Goal: Check status: Check status

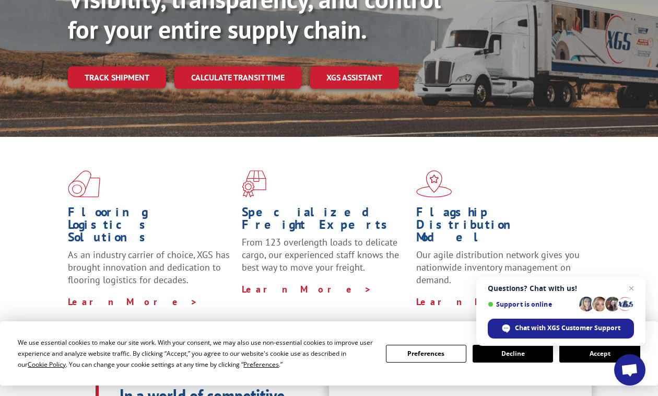
scroll to position [313, 0]
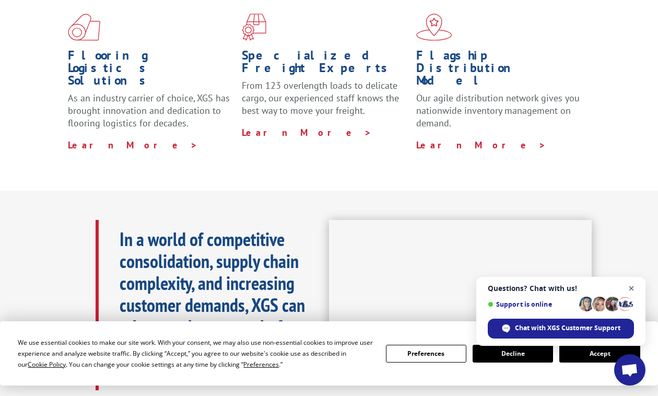
click at [632, 288] on span "Close chat" at bounding box center [631, 288] width 13 height 13
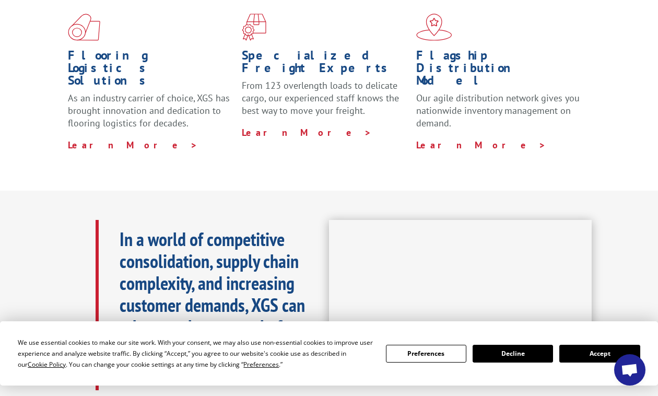
click at [580, 352] on button "Accept" at bounding box center [599, 354] width 80 height 18
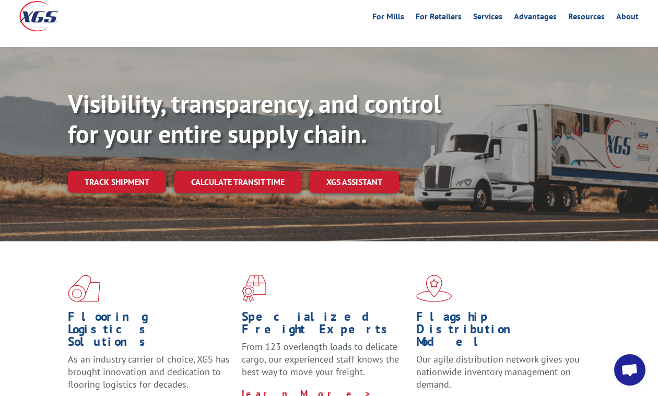
scroll to position [0, 0]
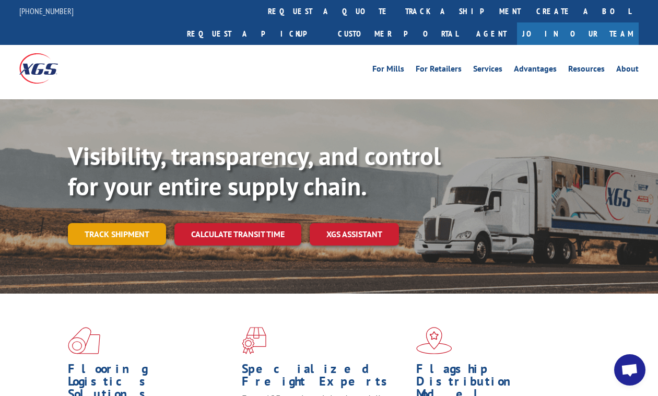
click at [114, 223] on link "Track shipment" at bounding box center [117, 234] width 98 height 22
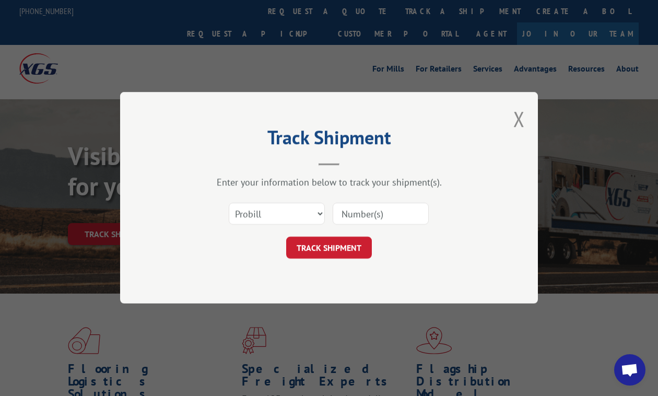
click at [361, 215] on input at bounding box center [381, 214] width 96 height 22
paste input "S268ORD2513352"
type input "S268ORD2513352"
click at [322, 247] on button "TRACK SHIPMENT" at bounding box center [329, 248] width 86 height 22
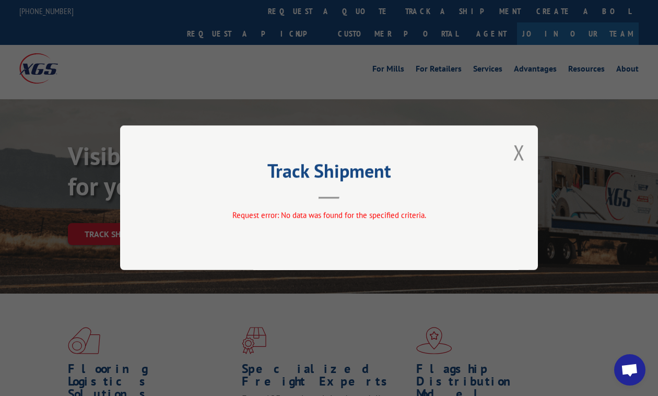
drag, startPoint x: 517, startPoint y: 150, endPoint x: 456, endPoint y: 161, distance: 62.1
click at [517, 150] on button "Close modal" at bounding box center [518, 152] width 11 height 28
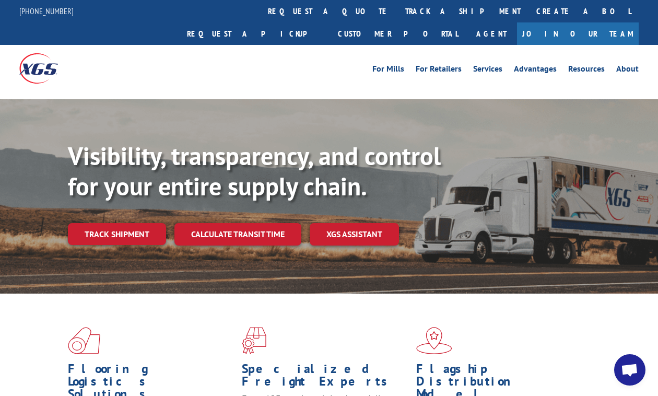
click at [112, 223] on link "Track shipment" at bounding box center [117, 234] width 98 height 22
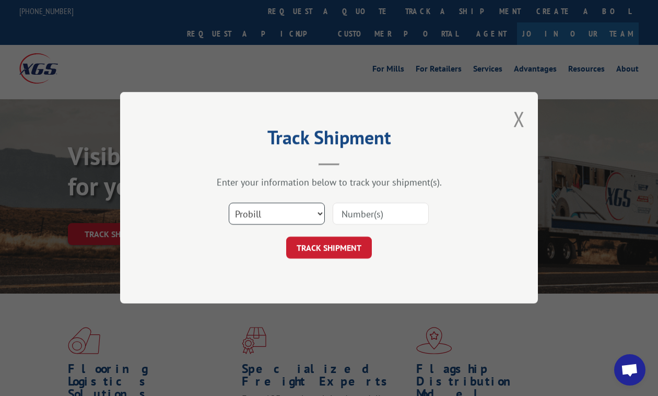
click at [318, 212] on select "Select category... Probill BOL PO" at bounding box center [277, 214] width 96 height 22
select select "po"
click at [229, 203] on select "Select category... Probill BOL PO" at bounding box center [277, 214] width 96 height 22
click at [353, 212] on input at bounding box center [381, 214] width 96 height 22
paste input "13959666"
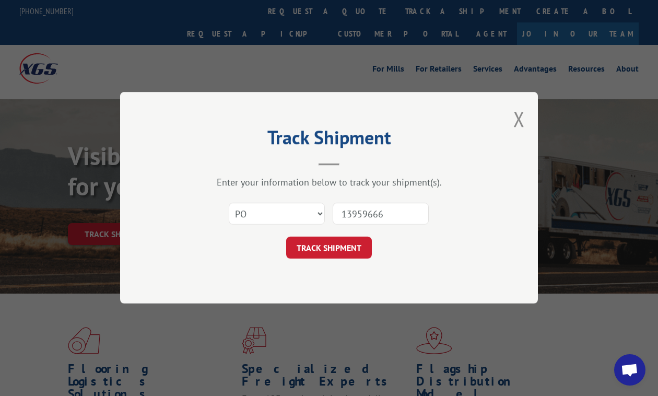
type input "13959666"
click at [327, 235] on form "Select category... Probill BOL PO 13959666 TRACK SHIPMENT" at bounding box center [328, 228] width 313 height 62
click at [326, 250] on button "TRACK SHIPMENT" at bounding box center [329, 248] width 86 height 22
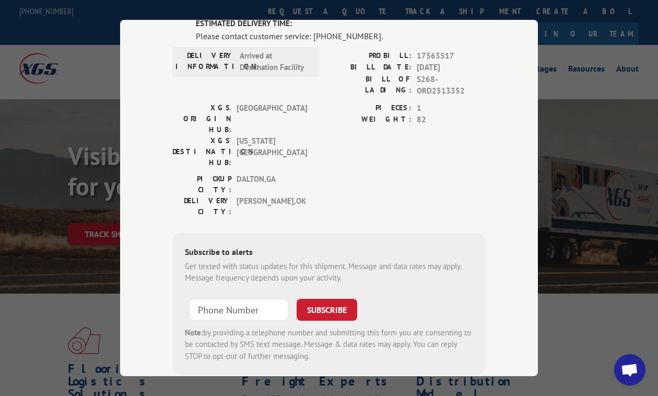
scroll to position [34, 0]
